Goal: Task Accomplishment & Management: Manage account settings

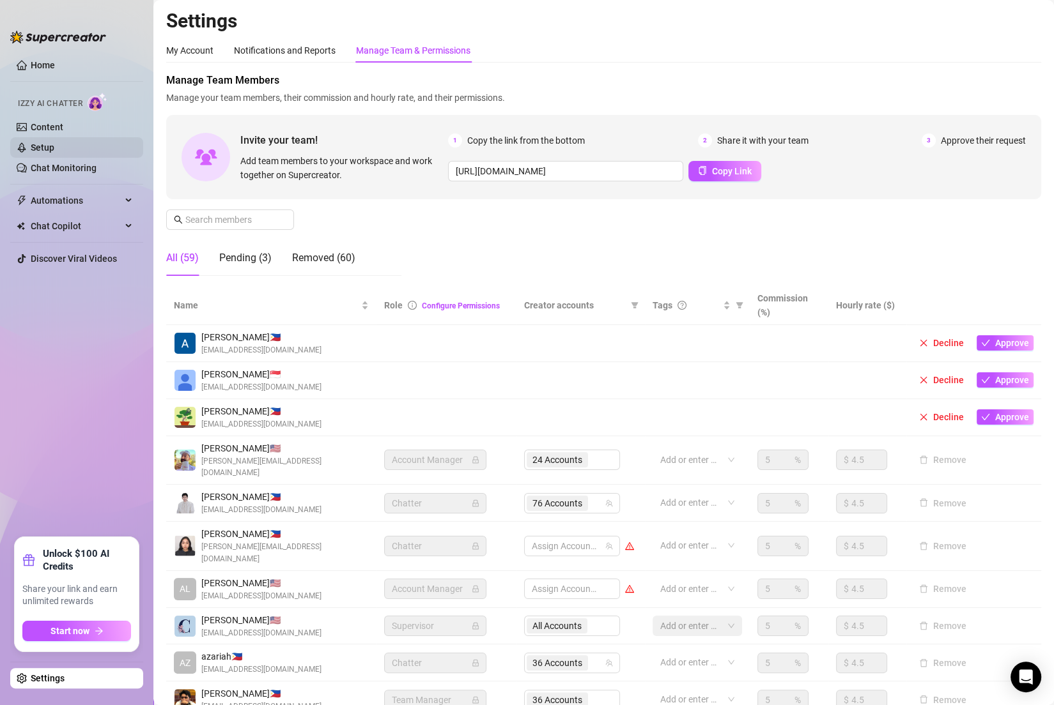
click at [52, 144] on link "Setup" at bounding box center [43, 147] width 24 height 10
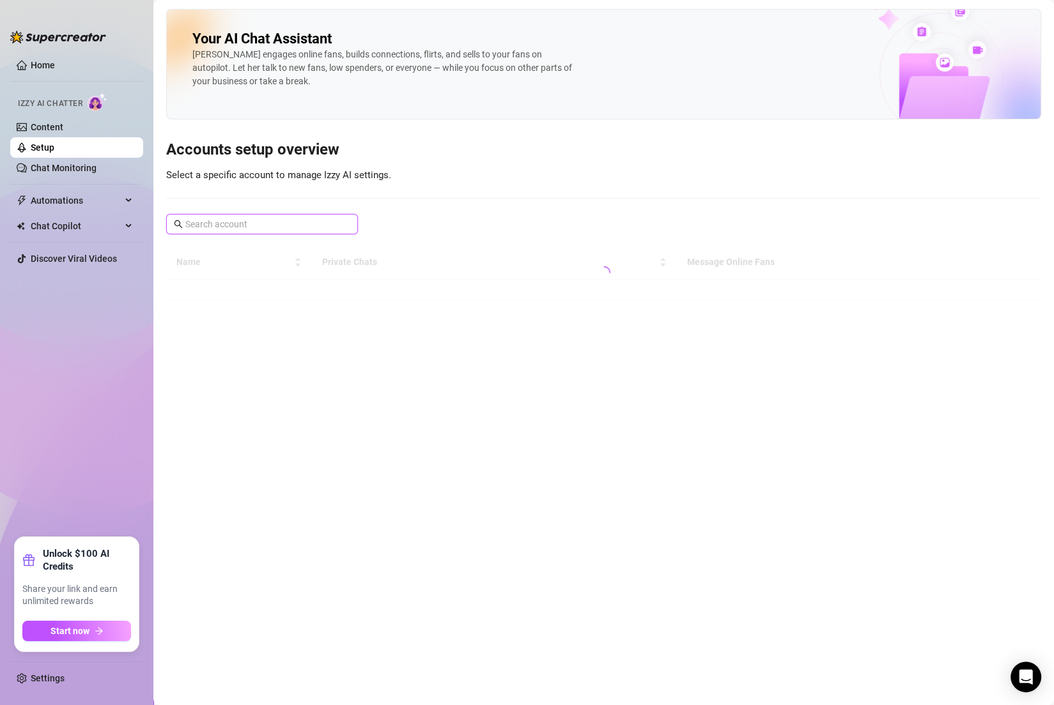
click at [208, 220] on input "text" at bounding box center [262, 224] width 155 height 14
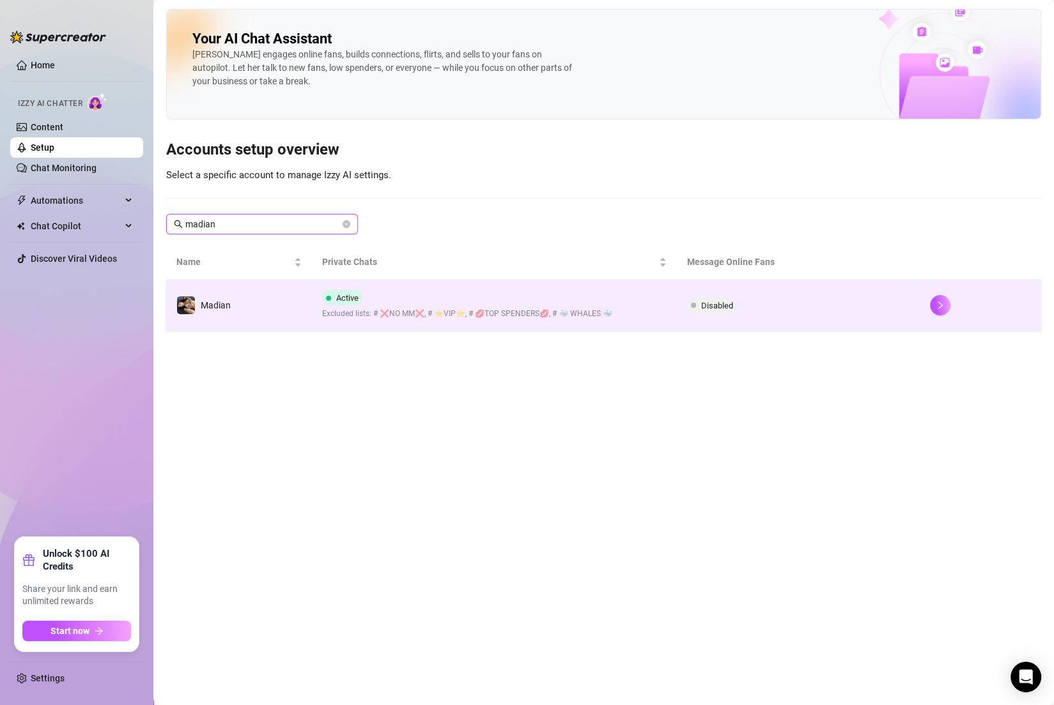
type input "madian"
click at [739, 314] on td "Disabled" at bounding box center [798, 305] width 243 height 51
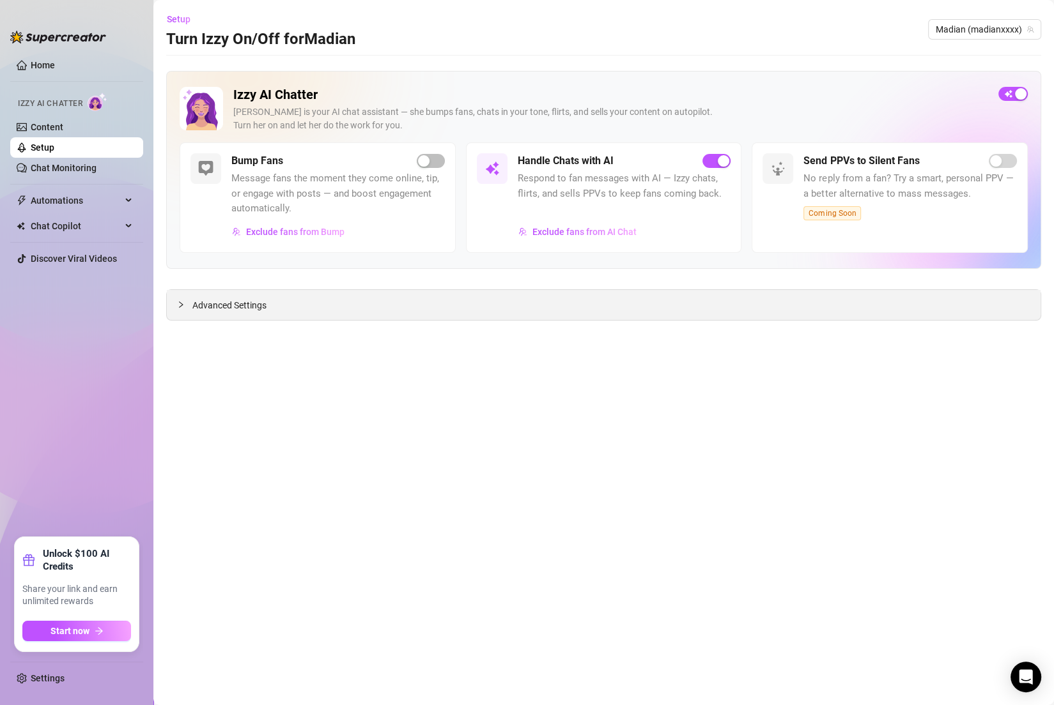
click at [636, 296] on div "Advanced Settings" at bounding box center [603, 305] width 873 height 30
click at [203, 300] on span "Advanced Settings" at bounding box center [229, 305] width 74 height 14
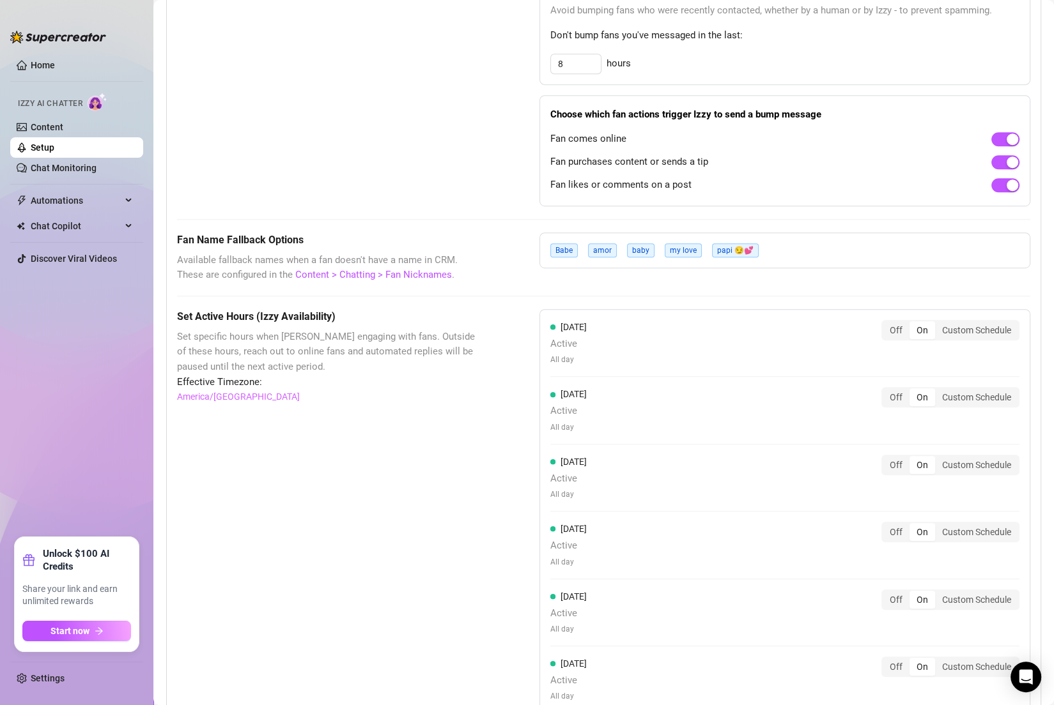
scroll to position [823, 0]
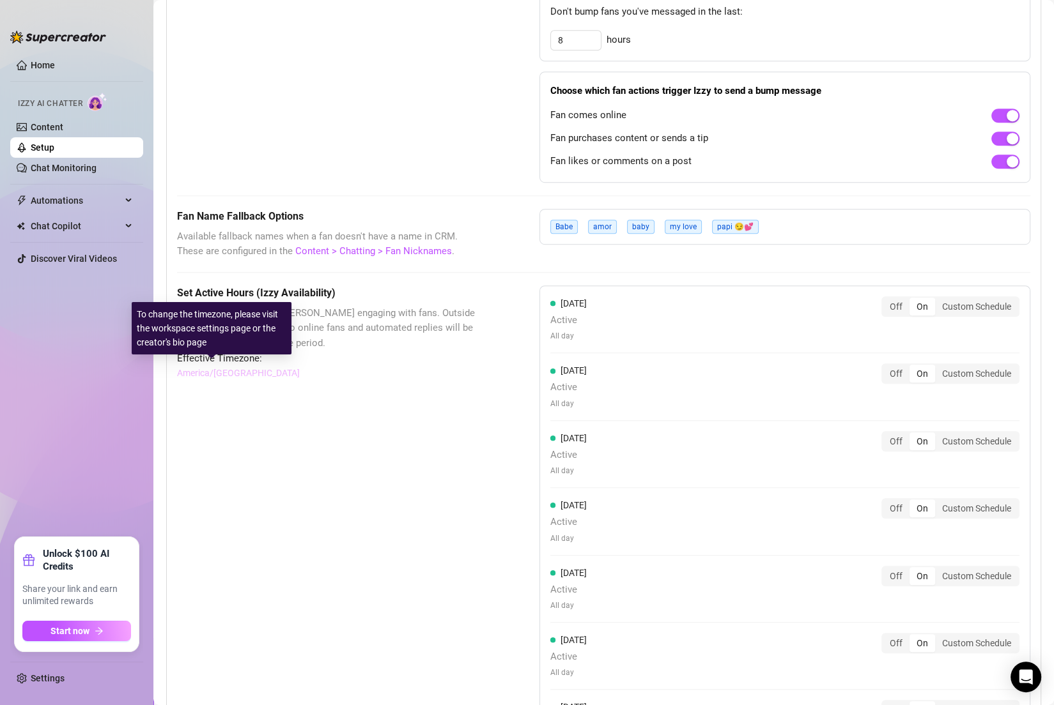
click at [225, 369] on link "America/[GEOGRAPHIC_DATA]" at bounding box center [238, 373] width 123 height 14
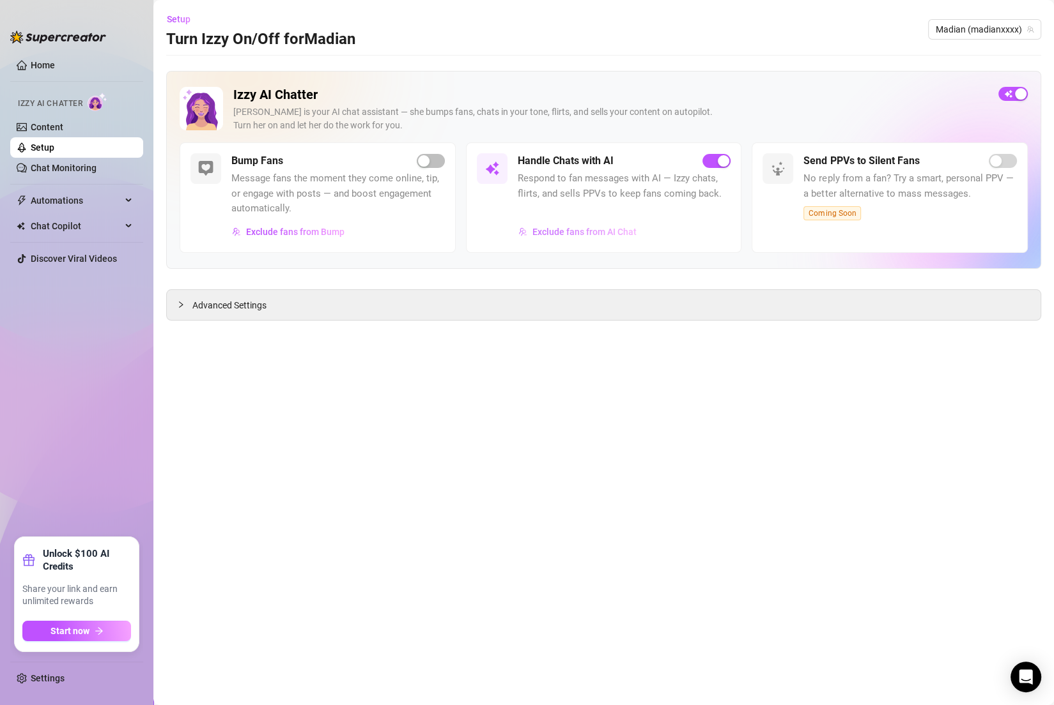
click at [601, 227] on span "Exclude fans from AI Chat" at bounding box center [584, 232] width 104 height 10
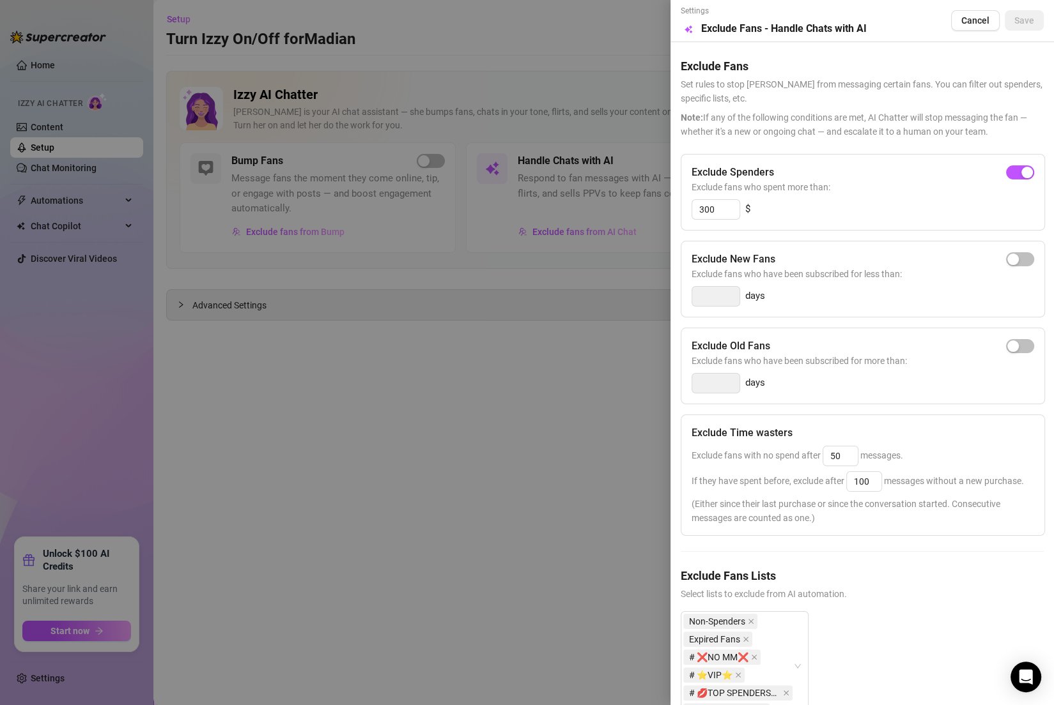
scroll to position [66, 0]
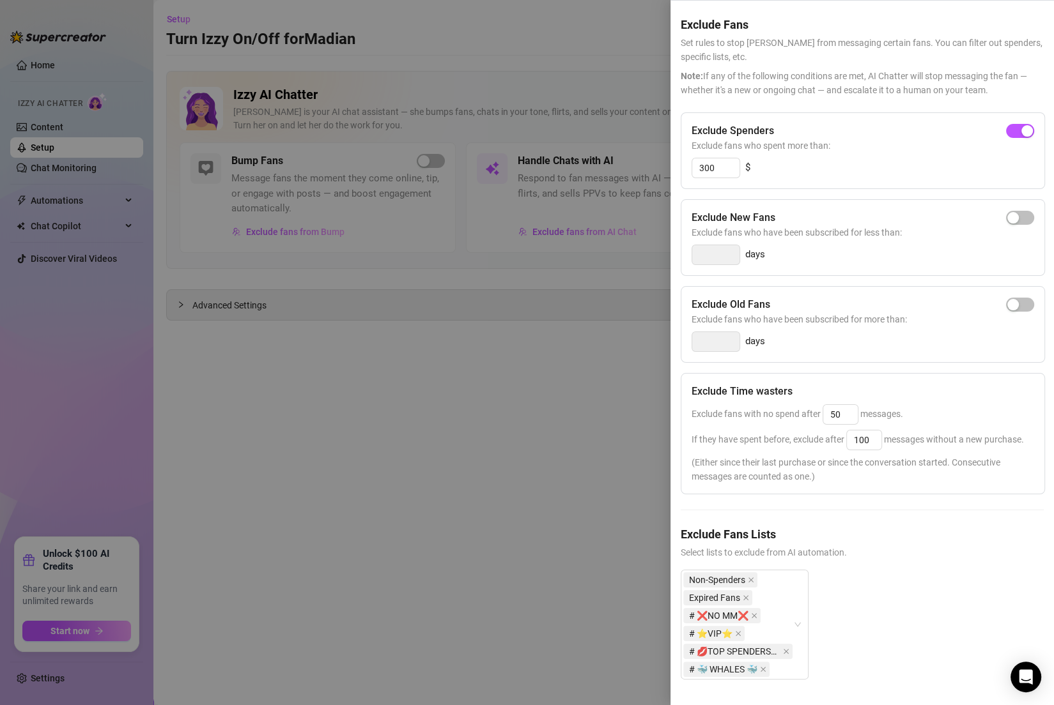
click at [622, 501] on div at bounding box center [527, 352] width 1054 height 705
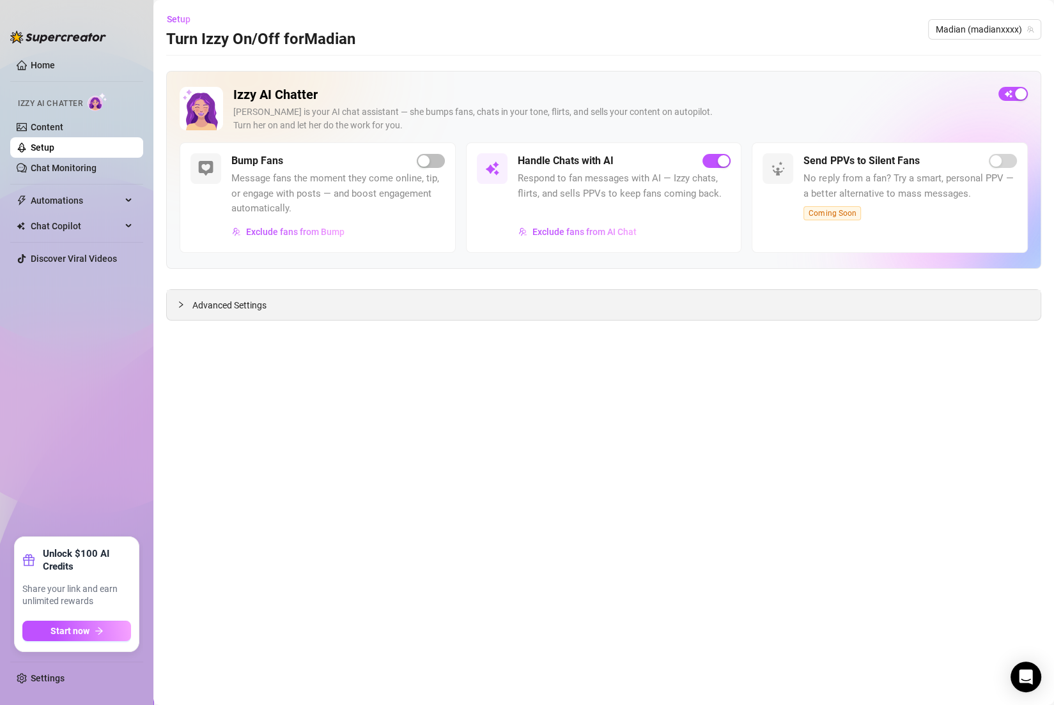
click at [647, 303] on div "Advanced Settings" at bounding box center [603, 305] width 873 height 30
click at [268, 298] on div "Advanced Settings" at bounding box center [603, 305] width 873 height 30
click at [248, 316] on div "Advanced Settings" at bounding box center [603, 305] width 873 height 30
click at [248, 303] on span "Advanced Settings" at bounding box center [229, 305] width 74 height 14
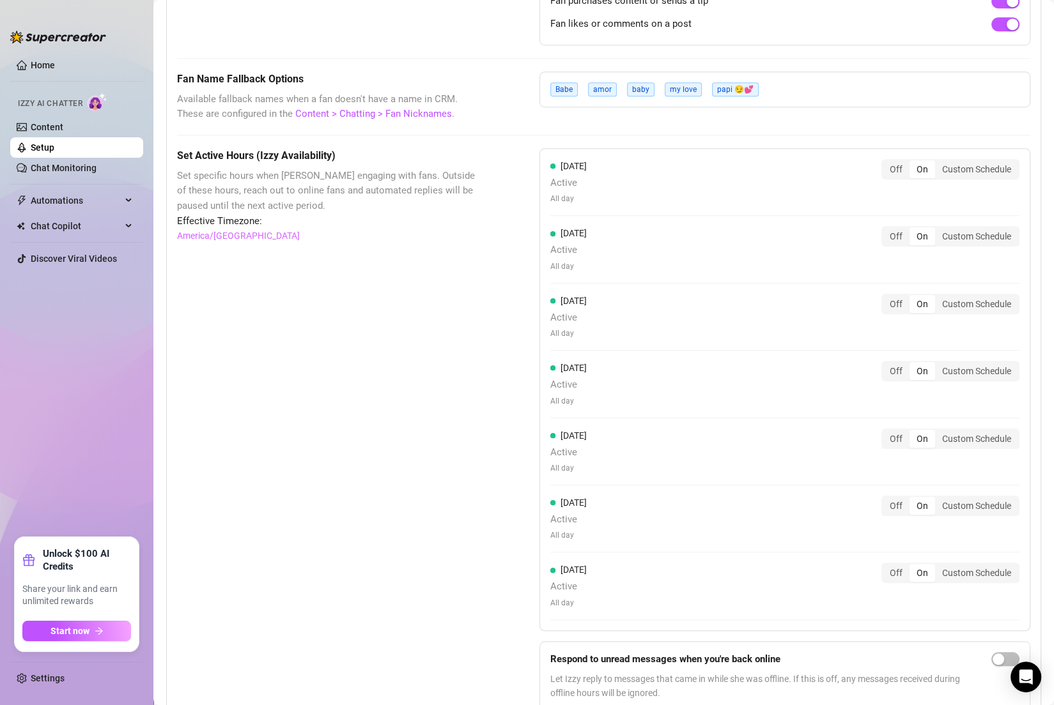
scroll to position [962, 0]
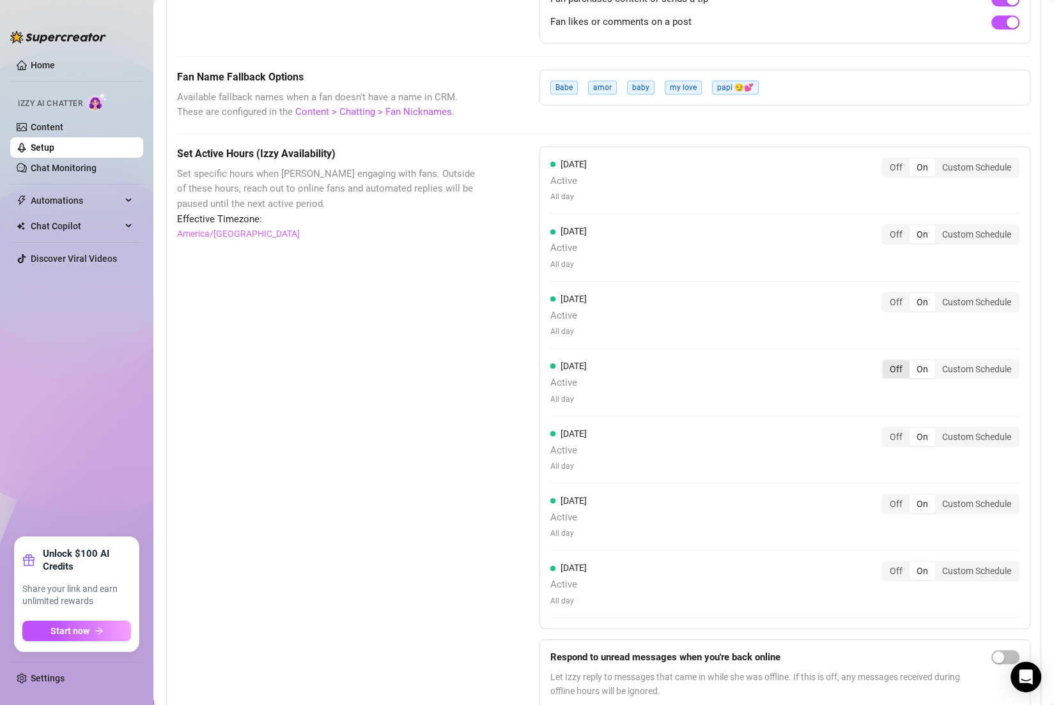
click at [739, 369] on div "Off" at bounding box center [895, 369] width 27 height 18
click at [739, 362] on input "Off" at bounding box center [886, 362] width 0 height 0
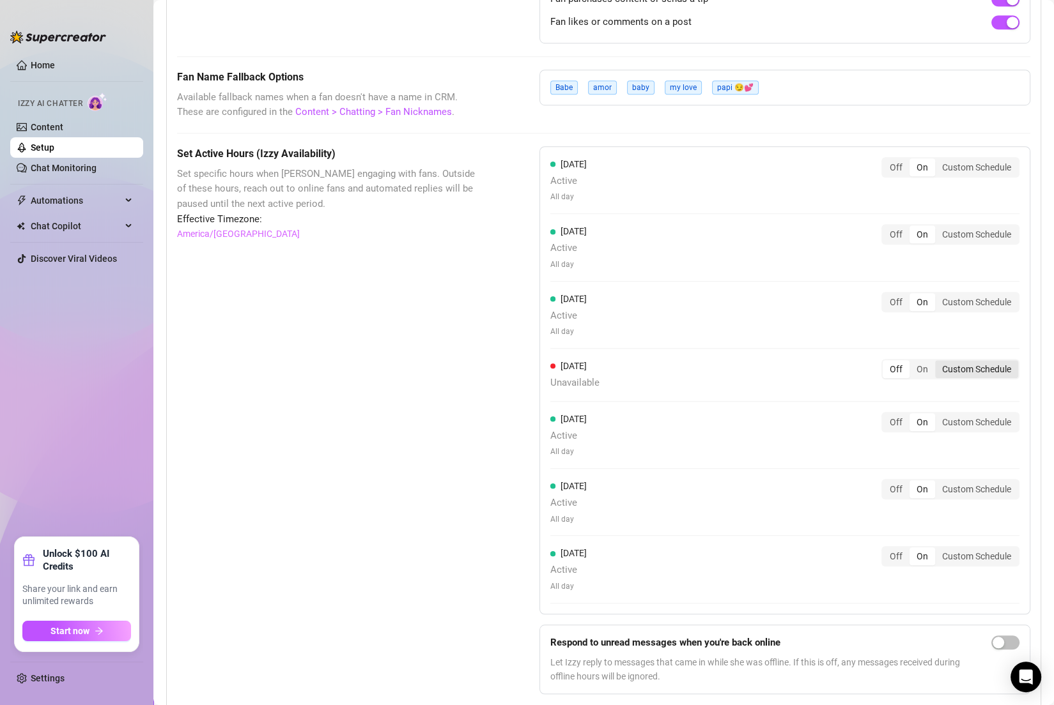
click at [739, 364] on div "Custom Schedule" at bounding box center [976, 369] width 83 height 18
click at [739, 362] on input "Custom Schedule" at bounding box center [938, 362] width 0 height 0
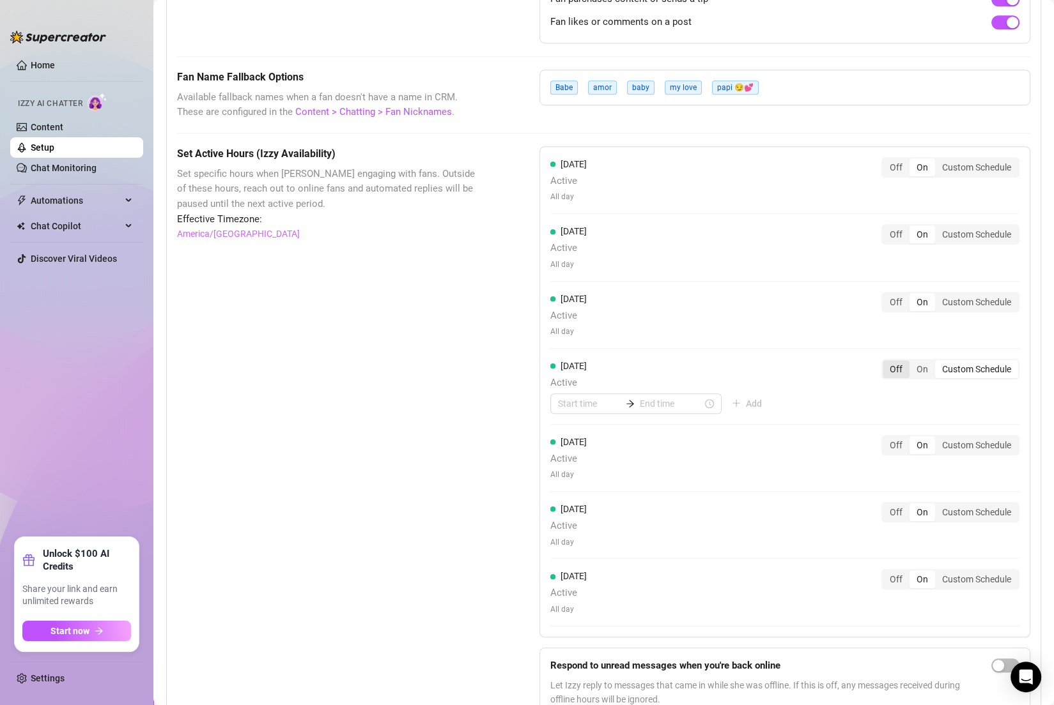
click at [739, 367] on div "Off" at bounding box center [895, 369] width 27 height 18
click at [739, 362] on input "Off" at bounding box center [886, 362] width 0 height 0
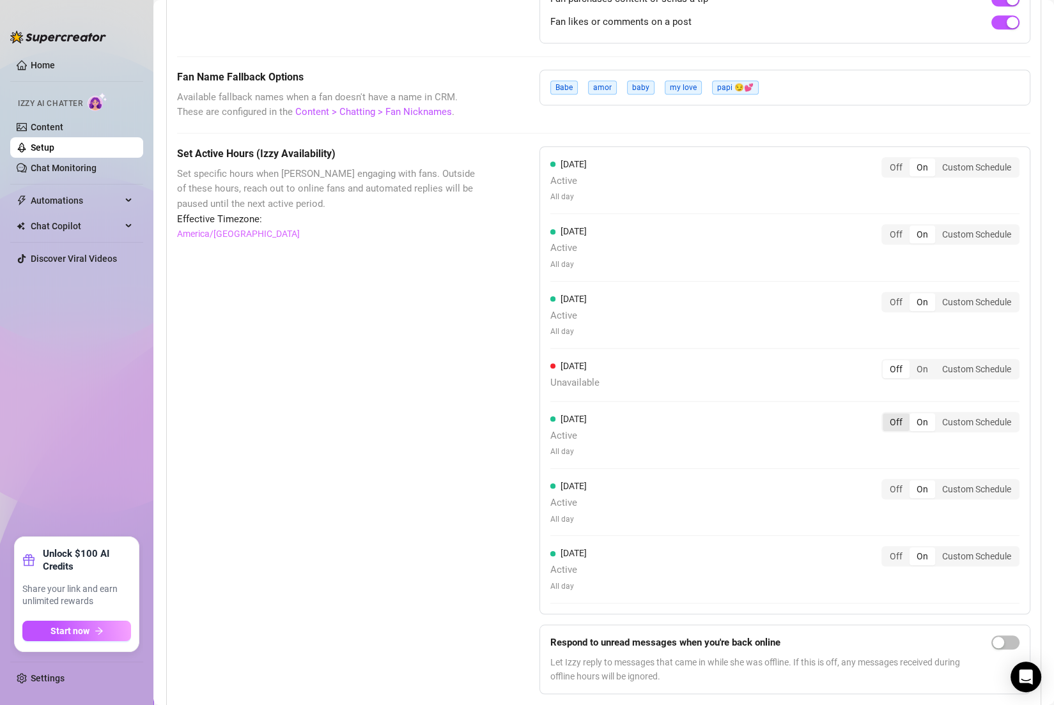
click at [739, 417] on div "Off" at bounding box center [895, 422] width 27 height 18
click at [739, 415] on input "Off" at bounding box center [886, 415] width 0 height 0
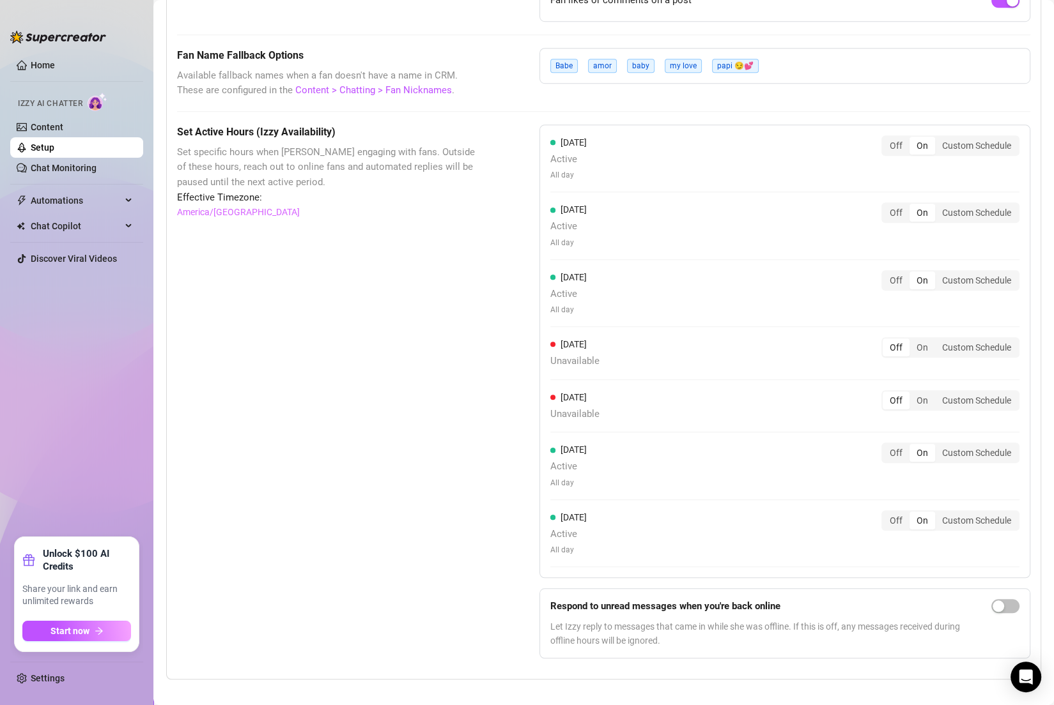
scroll to position [990, 0]
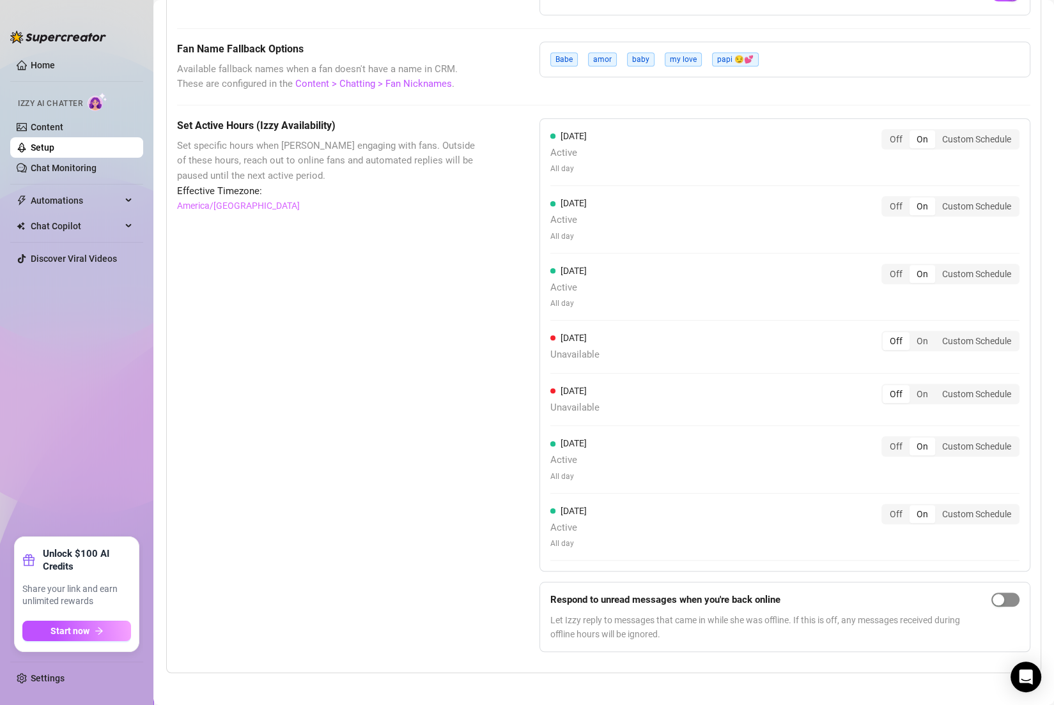
click at [739, 595] on div "button" at bounding box center [998, 600] width 12 height 12
click at [444, 512] on div "Set Active Hours (Izzy Availability) Set specific hours when Izzy engaging with…" at bounding box center [326, 390] width 298 height 544
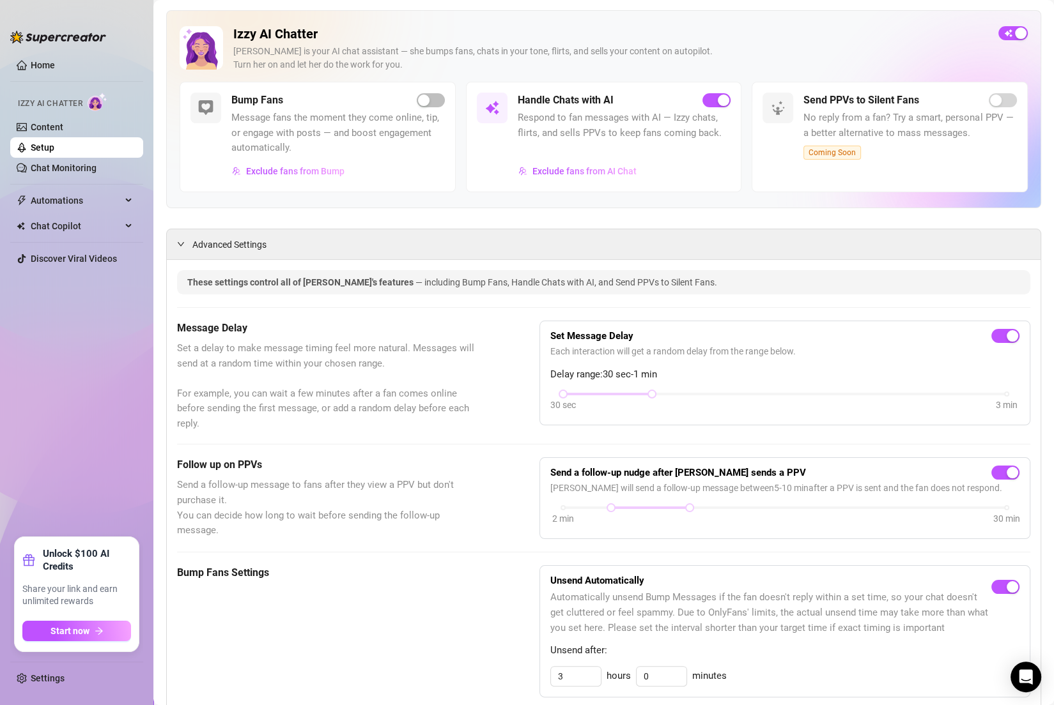
scroll to position [0, 0]
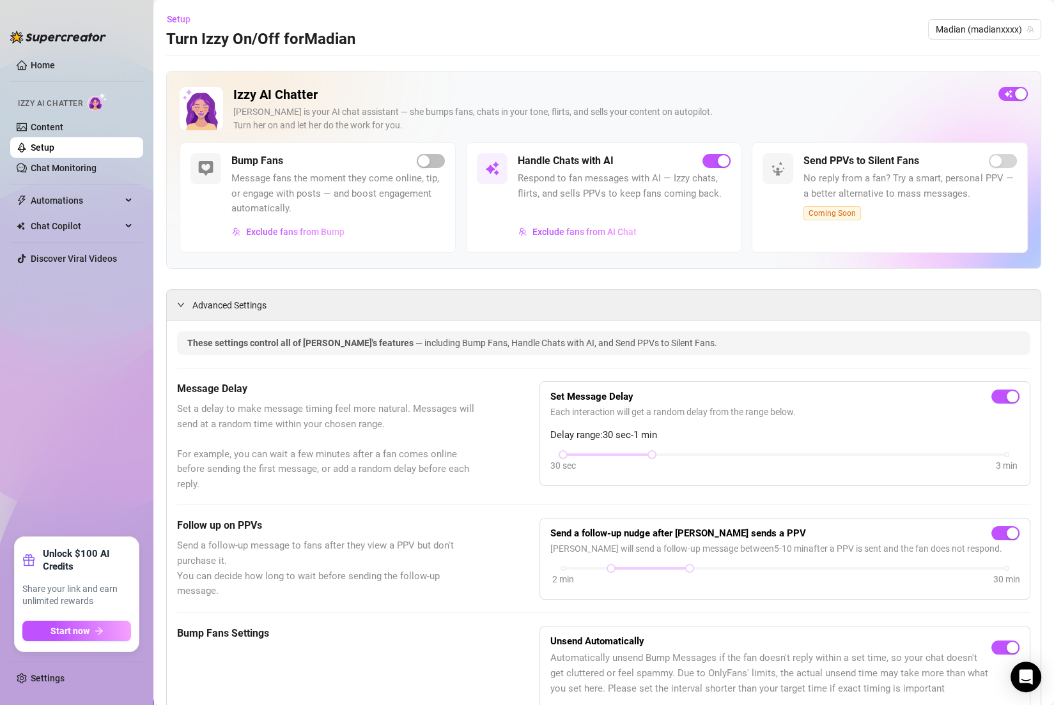
click at [54, 142] on link "Setup" at bounding box center [43, 147] width 24 height 10
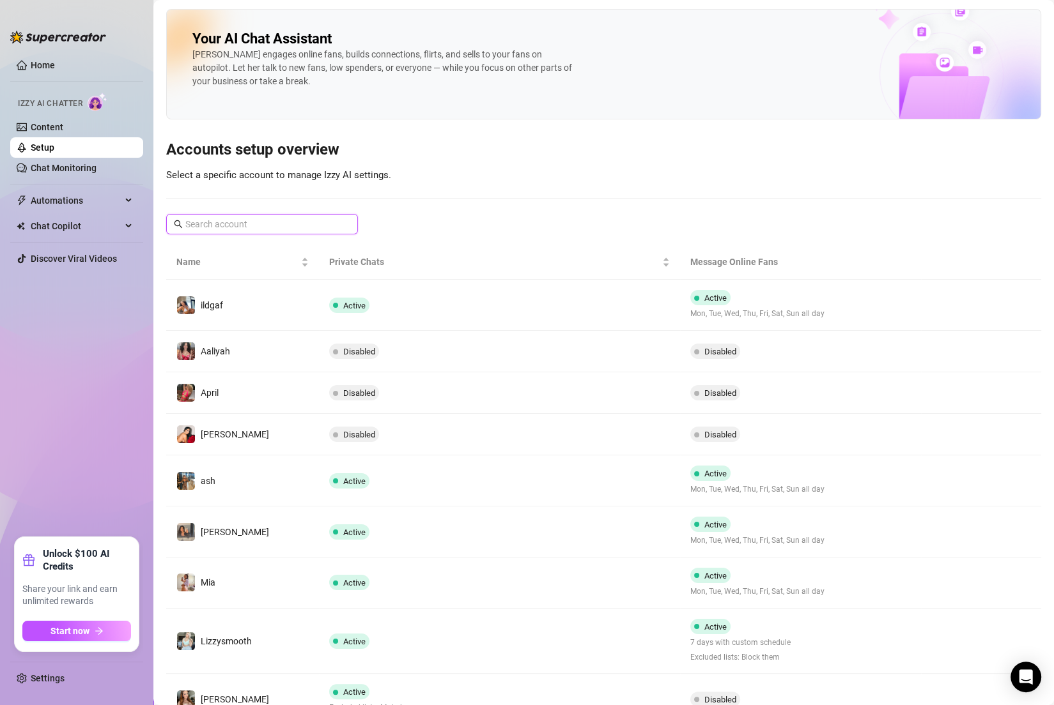
click at [240, 219] on input "text" at bounding box center [262, 224] width 155 height 14
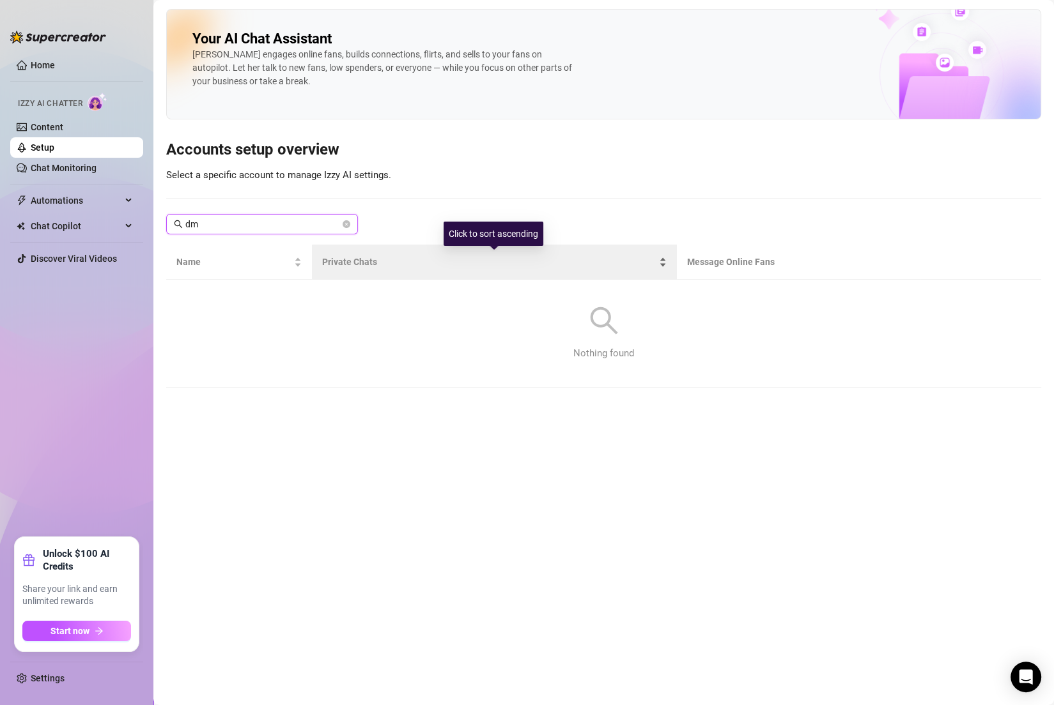
type input "d"
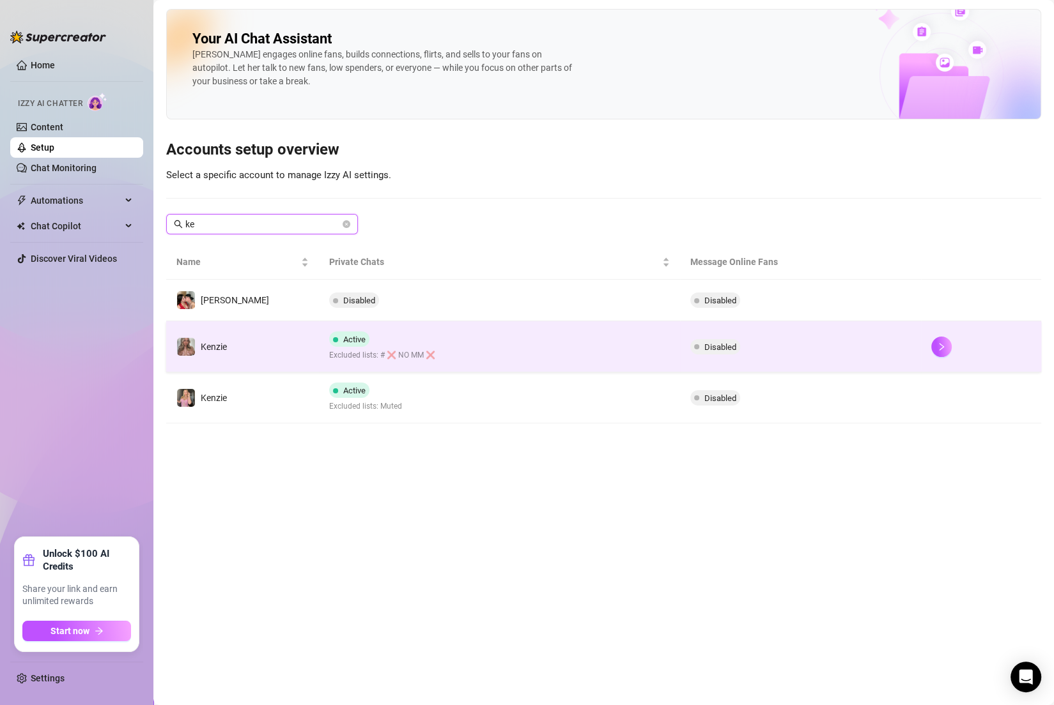
type input "ke"
click at [242, 353] on td "Kenzie" at bounding box center [242, 346] width 153 height 51
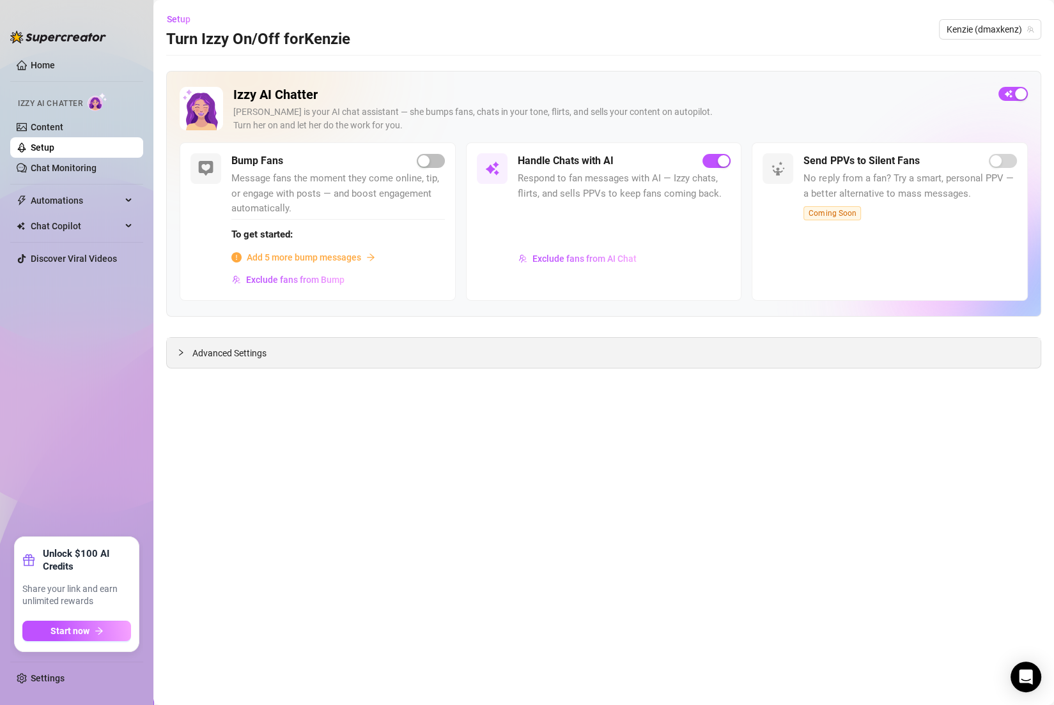
click at [294, 349] on div "Advanced Settings" at bounding box center [603, 353] width 873 height 30
click at [250, 349] on span "Advanced Settings" at bounding box center [229, 353] width 74 height 14
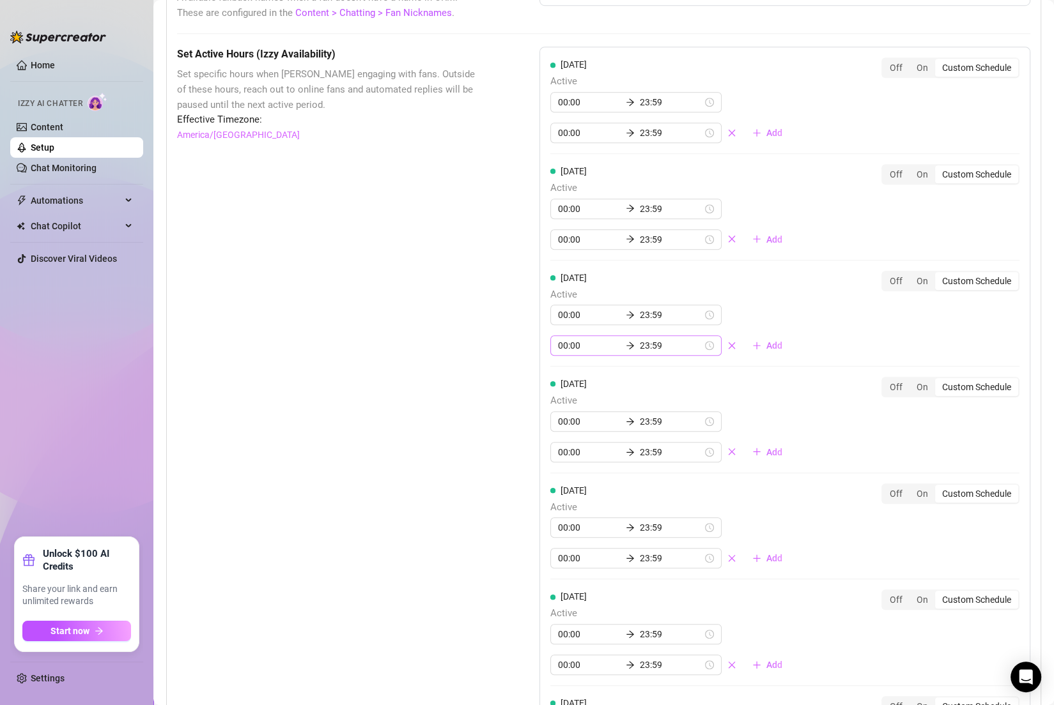
scroll to position [1110, 0]
click at [739, 590] on div "Custom Schedule" at bounding box center [976, 599] width 83 height 18
click at [739, 592] on input "Custom Schedule" at bounding box center [938, 592] width 0 height 0
click at [562, 550] on input "00:00" at bounding box center [589, 557] width 63 height 14
type input "00:00"
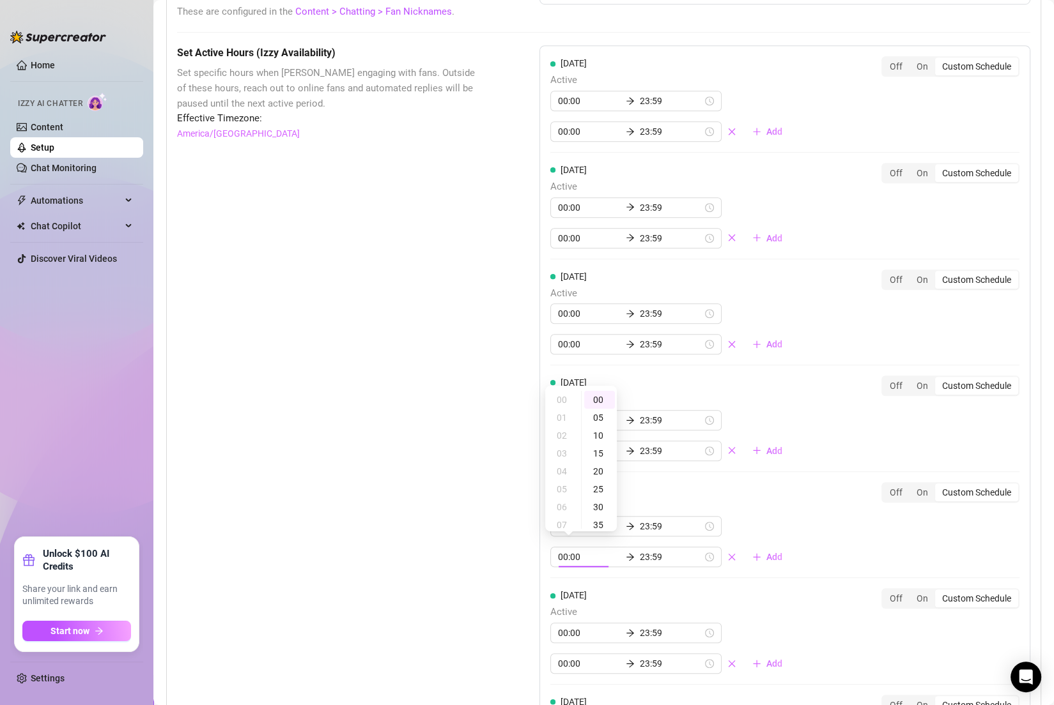
click at [739, 486] on div "[DATE] Active 00:00 23:59 00:00 23:59 Add Off On Custom Schedule" at bounding box center [784, 525] width 469 height 86
click at [571, 519] on input "00:00" at bounding box center [589, 526] width 63 height 14
click at [558, 525] on input "00:00" at bounding box center [589, 526] width 63 height 14
click at [626, 482] on div "[DATE] Active 00:00 23:59 00:00 23:59 Add" at bounding box center [671, 525] width 242 height 86
click at [739, 593] on div "Off" at bounding box center [895, 599] width 27 height 18
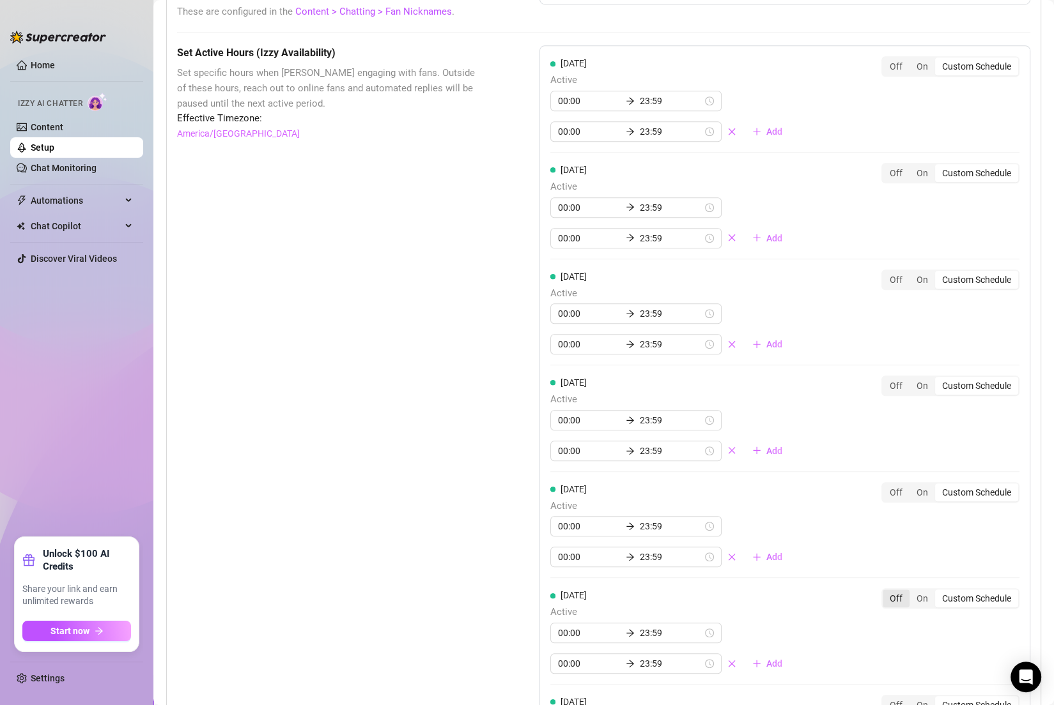
click at [739, 592] on input "Off" at bounding box center [886, 592] width 0 height 0
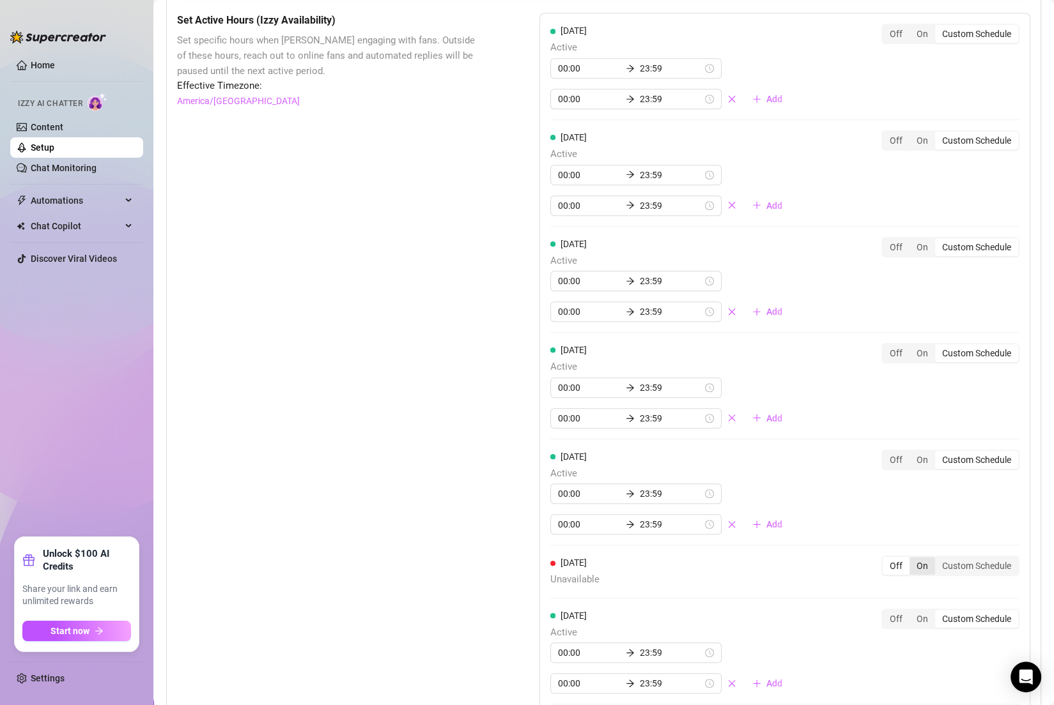
click at [739, 562] on div "On" at bounding box center [922, 566] width 26 height 18
click at [739, 559] on input "On" at bounding box center [912, 559] width 0 height 0
click at [739, 456] on div "Off" at bounding box center [895, 460] width 27 height 18
click at [739, 453] on input "Off" at bounding box center [886, 453] width 0 height 0
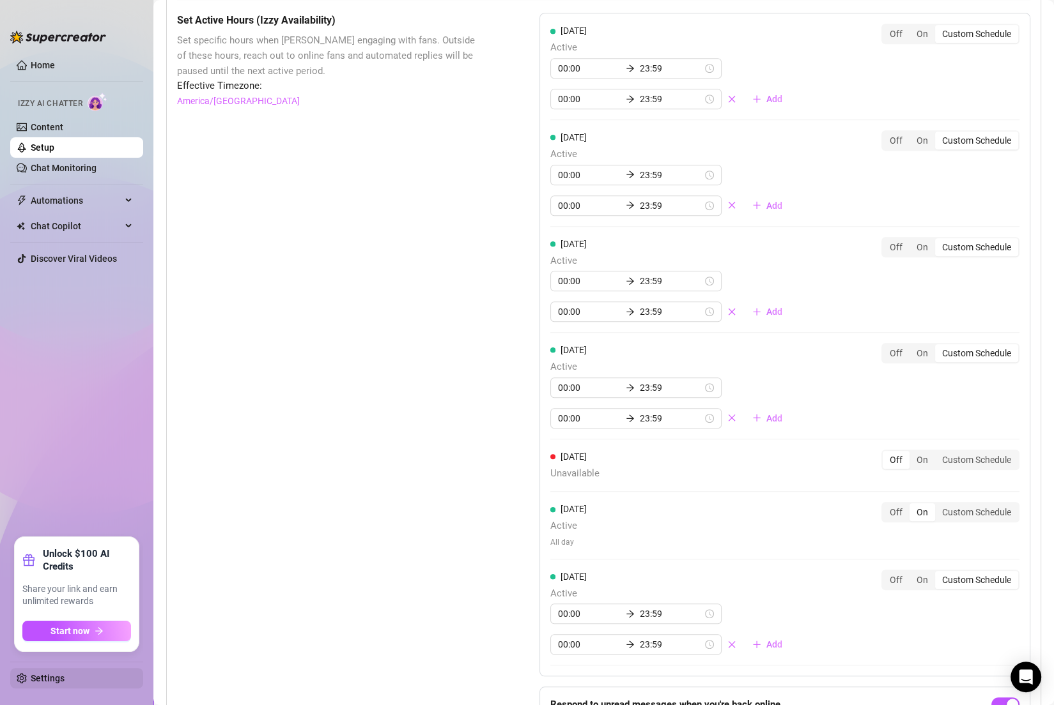
click at [58, 676] on link "Settings" at bounding box center [48, 678] width 34 height 10
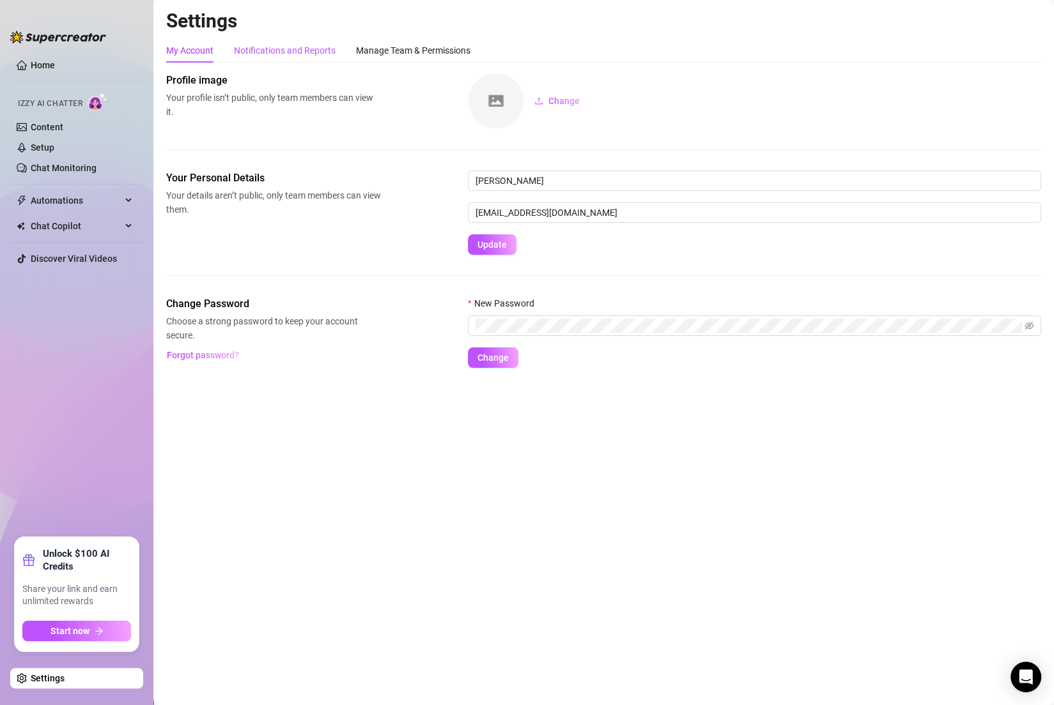
click at [311, 49] on div "Notifications and Reports" at bounding box center [285, 50] width 102 height 14
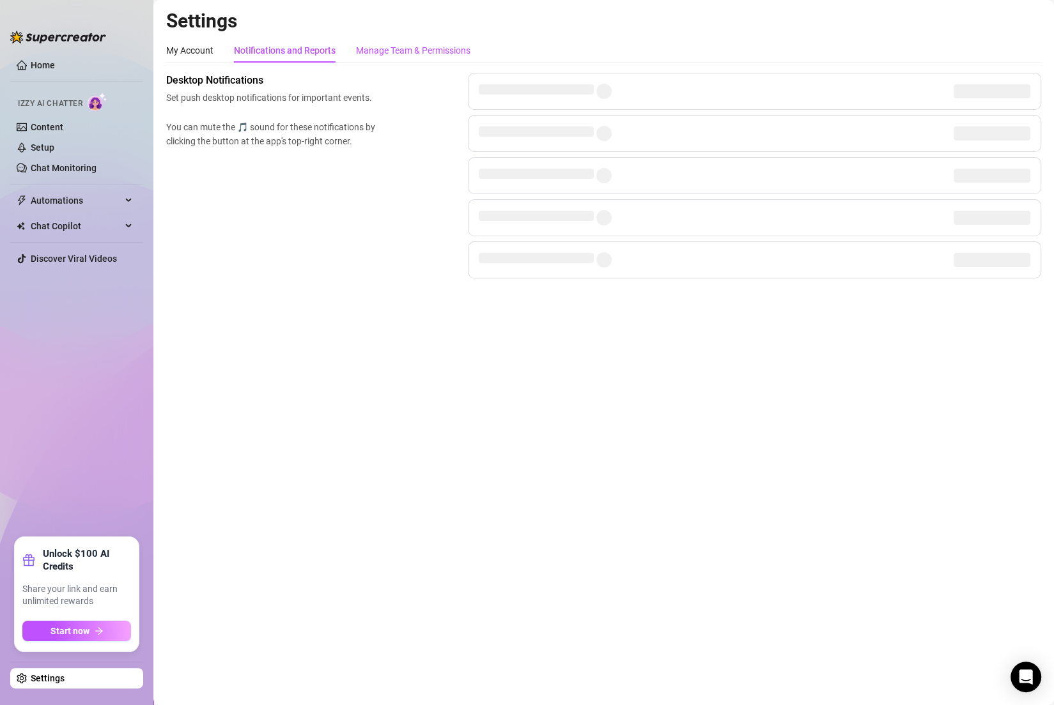
click at [395, 56] on div "Manage Team & Permissions" at bounding box center [413, 50] width 114 height 14
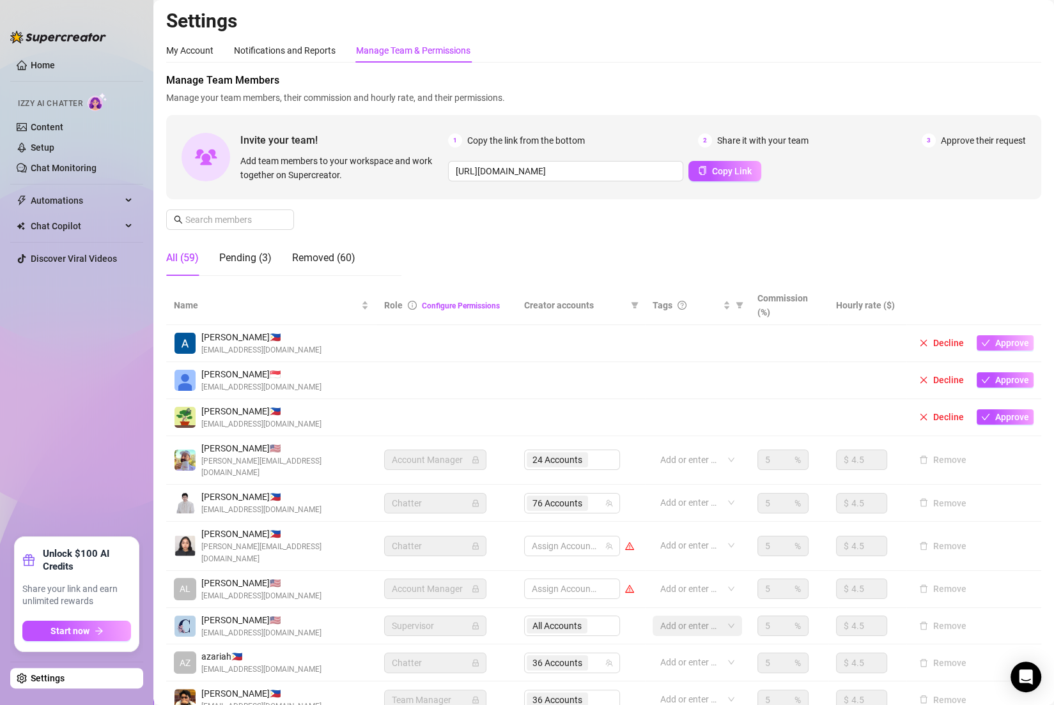
click at [739, 338] on span "Approve" at bounding box center [1012, 343] width 34 height 10
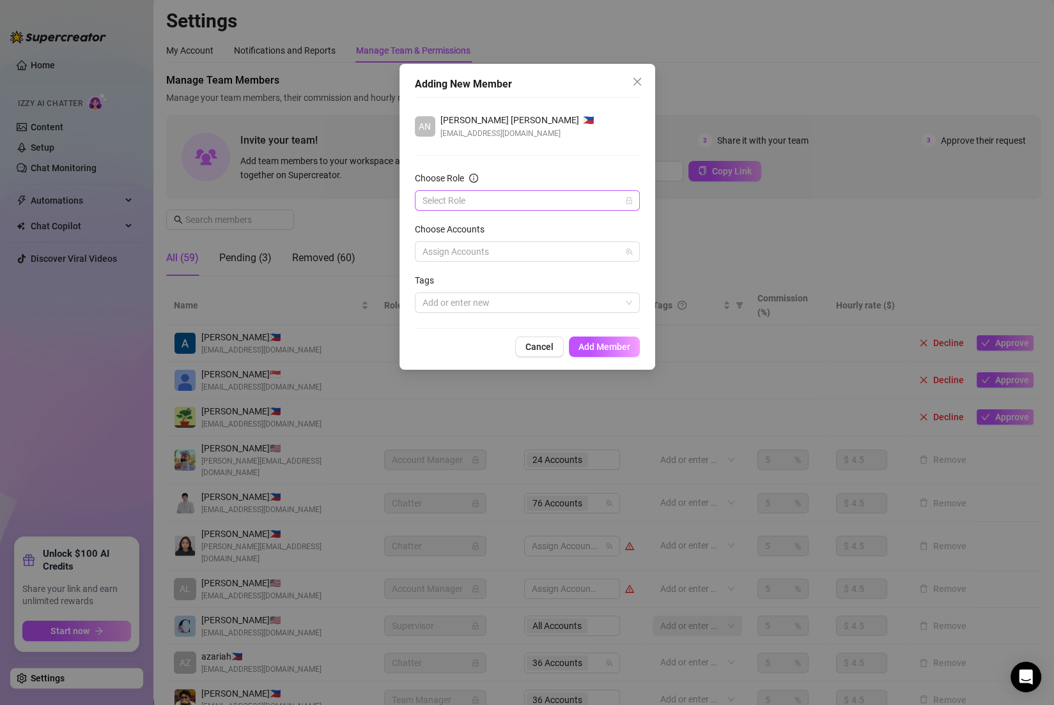
click at [569, 200] on input "Choose Role" at bounding box center [521, 200] width 198 height 19
click at [493, 223] on div "Chatter" at bounding box center [526, 226] width 204 height 14
click at [612, 347] on span "Add Member" at bounding box center [604, 347] width 52 height 10
